Goal: Task Accomplishment & Management: Manage account settings

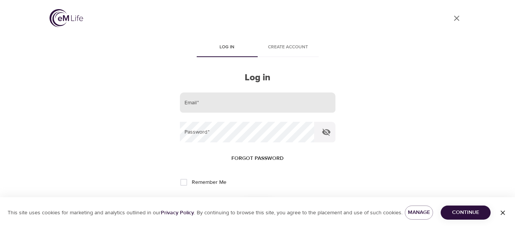
click at [211, 101] on input "email" at bounding box center [257, 103] width 155 height 21
type input "[EMAIL_ADDRESS][PERSON_NAME][DOMAIN_NAME]"
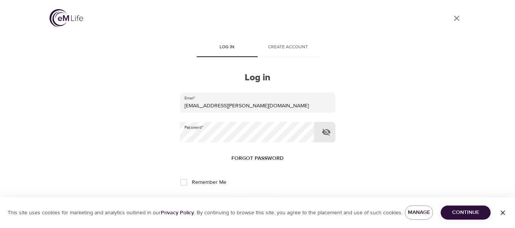
scroll to position [38, 0]
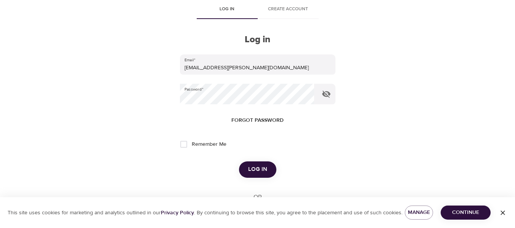
click at [195, 145] on span "Remember Me" at bounding box center [209, 145] width 35 height 8
click at [192, 145] on input "Remember Me" at bounding box center [184, 144] width 16 height 16
checkbox input "true"
click at [265, 171] on span "Log in" at bounding box center [257, 170] width 19 height 10
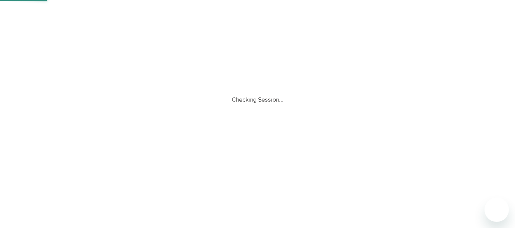
scroll to position [0, 0]
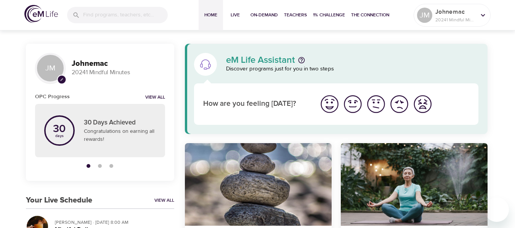
scroll to position [76, 0]
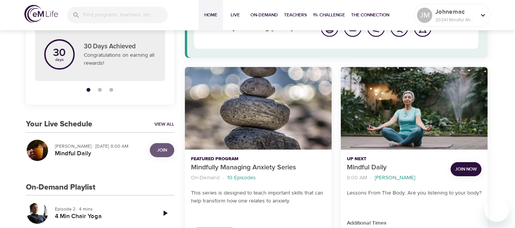
click at [157, 150] on span "Join" at bounding box center [162, 150] width 10 height 8
